Goal: Browse casually

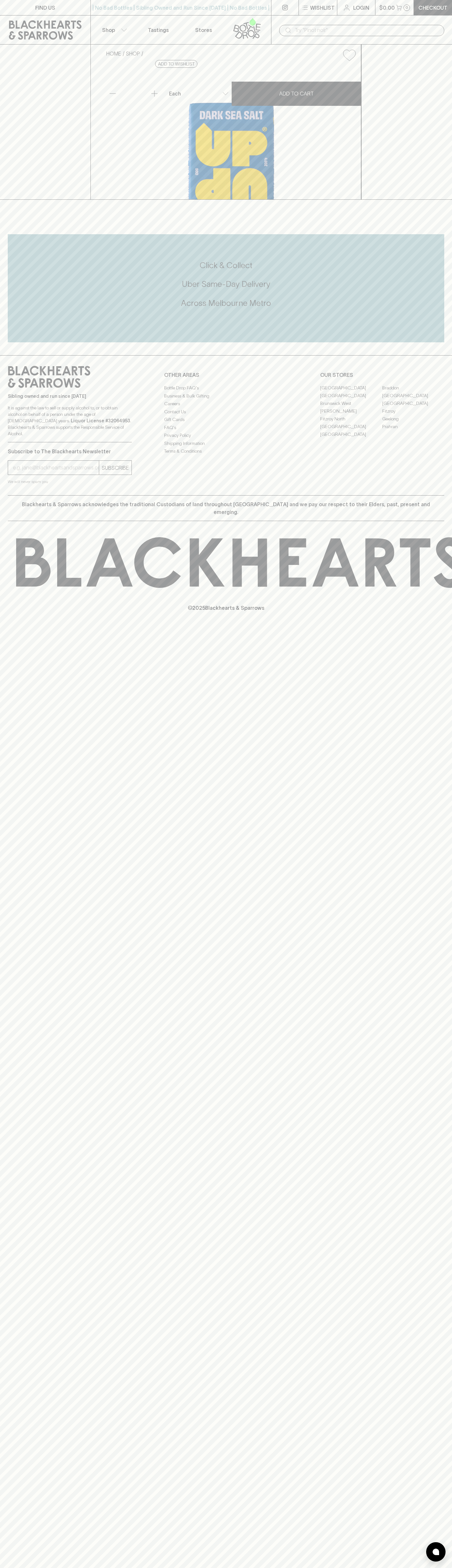
click at [48, 26] on icon at bounding box center [45, 30] width 81 height 20
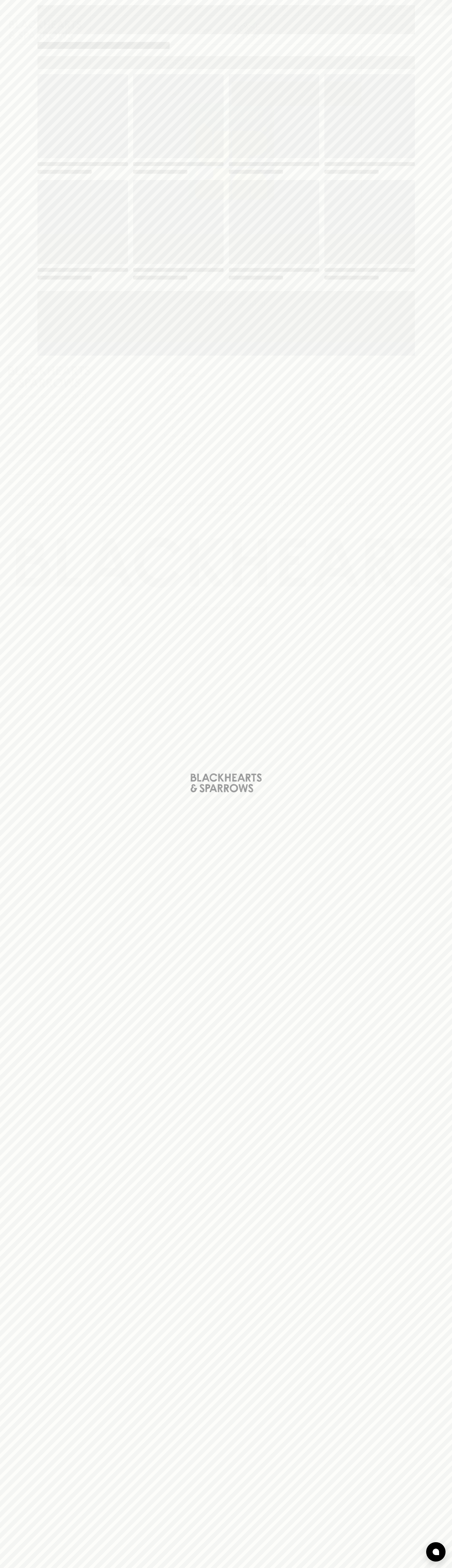
click at [426, 1568] on html "FIND US | No Bad Bottles | Sibling Owned and Run Since [DATE] | No Bad Bottles …" at bounding box center [226, 784] width 452 height 1568
click at [391, 1568] on html "FIND US | No Bad Bottles | Sibling Owned and Run Since [DATE] | No Bad Bottles …" at bounding box center [226, 784] width 452 height 1568
click at [18, 578] on div "Loading" at bounding box center [226, 784] width 452 height 1568
